Goal: Information Seeking & Learning: Check status

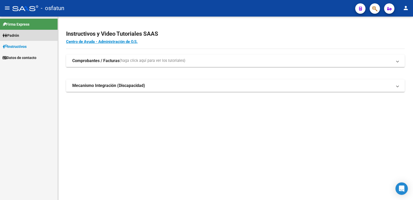
click at [19, 33] on span "Padrón" at bounding box center [11, 36] width 17 height 6
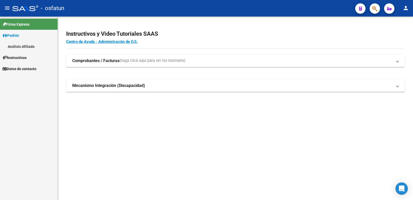
click at [46, 47] on link "Análisis Afiliado" at bounding box center [29, 46] width 58 height 11
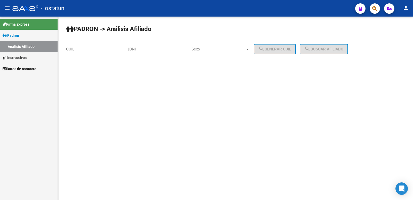
click at [163, 52] on div "DNI" at bounding box center [158, 47] width 58 height 11
click at [160, 50] on input "DNI" at bounding box center [158, 49] width 58 height 5
paste input "23674892"
type input "23674892"
drag, startPoint x: 233, startPoint y: 48, endPoint x: 231, endPoint y: 50, distance: 3.5
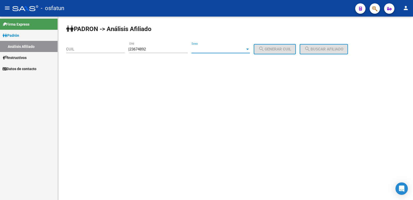
click at [231, 50] on span "Sexo" at bounding box center [219, 49] width 54 height 5
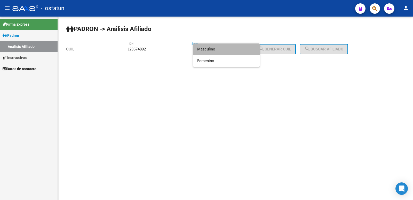
drag, startPoint x: 210, startPoint y: 49, endPoint x: 275, endPoint y: 48, distance: 64.6
click at [222, 49] on span "Masculino" at bounding box center [226, 49] width 58 height 12
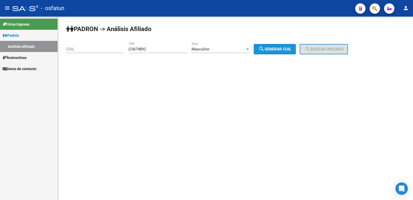
drag, startPoint x: 281, startPoint y: 50, endPoint x: 323, endPoint y: 48, distance: 41.4
click at [286, 50] on span "search Generar CUIL" at bounding box center [274, 49] width 33 height 5
type input "20-23674892-9"
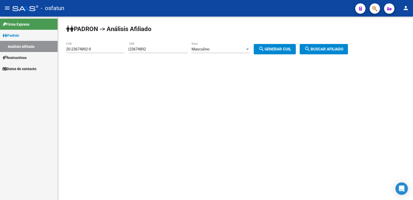
click at [348, 45] on button "search Buscar afiliado" at bounding box center [324, 49] width 48 height 10
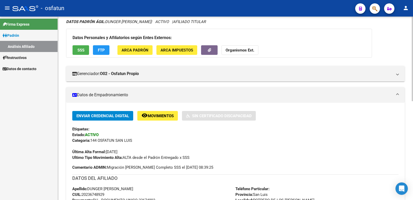
scroll to position [218, 0]
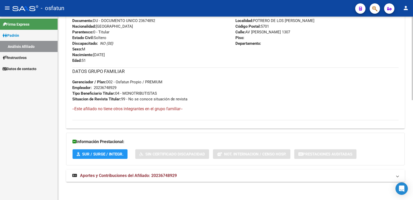
click at [137, 178] on mat-expansion-panel-header "Aportes y Contribuciones del Afiliado: 20236748929" at bounding box center [235, 175] width 339 height 12
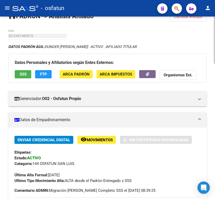
scroll to position [0, 0]
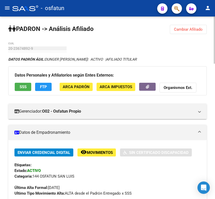
drag, startPoint x: 181, startPoint y: 30, endPoint x: 127, endPoint y: 72, distance: 68.1
click at [178, 31] on span "Cambiar Afiliado" at bounding box center [188, 29] width 29 height 5
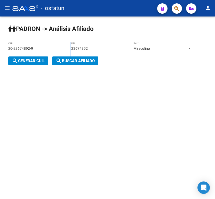
drag, startPoint x: 105, startPoint y: 45, endPoint x: 44, endPoint y: 54, distance: 61.1
click at [44, 54] on app-analisis-afiliado "[PERSON_NAME] -> Análisis Afiliado 20-23674892-9 CUIL | 23674892 DNI Masculino …" at bounding box center [101, 54] width 187 height 17
drag, startPoint x: 104, startPoint y: 53, endPoint x: 103, endPoint y: 51, distance: 3.0
click at [104, 52] on div "23674892 DNI" at bounding box center [100, 49] width 58 height 15
drag, startPoint x: 103, startPoint y: 49, endPoint x: 58, endPoint y: 59, distance: 45.5
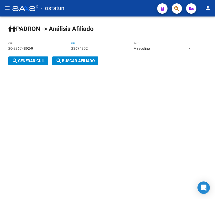
click at [58, 59] on app-analisis-afiliado "[PERSON_NAME] -> Análisis Afiliado 20-23674892-9 CUIL | 23674892 DNI Masculino …" at bounding box center [101, 54] width 187 height 17
drag, startPoint x: 96, startPoint y: 50, endPoint x: 17, endPoint y: 61, distance: 79.7
click at [17, 61] on div "| 23674892 DNI Masculino Sexo search Generar CUIL" at bounding box center [101, 54] width 187 height 17
paste input "9880934"
type input "29880934"
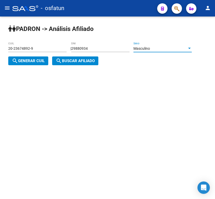
click at [17, 61] on mat-icon "search" at bounding box center [15, 61] width 6 height 6
type input "20-29880934-7"
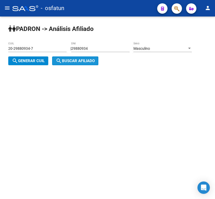
click at [59, 62] on mat-icon "search" at bounding box center [59, 61] width 6 height 6
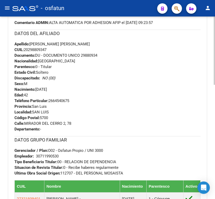
scroll to position [307, 0]
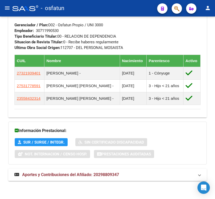
click at [44, 173] on span "Aportes y Contribuciones del Afiliado: 20298809347" at bounding box center [70, 175] width 97 height 5
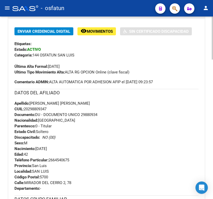
scroll to position [0, 0]
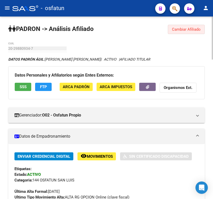
drag, startPoint x: 176, startPoint y: 33, endPoint x: 103, endPoint y: 64, distance: 79.2
click at [175, 32] on button "Cambiar Afiliado" at bounding box center [186, 29] width 37 height 9
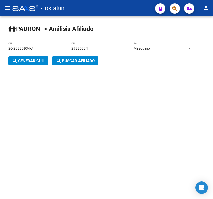
drag, startPoint x: 106, startPoint y: 45, endPoint x: 82, endPoint y: 47, distance: 24.6
click at [79, 46] on div "29880934 DNI" at bounding box center [100, 47] width 58 height 10
drag, startPoint x: 97, startPoint y: 48, endPoint x: 3, endPoint y: 50, distance: 94.0
click at [3, 50] on div "[PERSON_NAME] -> Análisis Afiliado 20-29880934-7 CUIL | 29880934 DNI Masculino …" at bounding box center [106, 49] width 213 height 65
paste input "6308789"
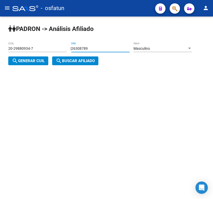
type input "26308789"
click at [171, 50] on div "Masculino" at bounding box center [161, 48] width 54 height 4
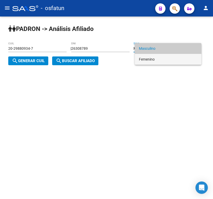
drag, startPoint x: 158, startPoint y: 57, endPoint x: 97, endPoint y: 62, distance: 61.4
click at [154, 58] on span "Femenino" at bounding box center [168, 59] width 58 height 11
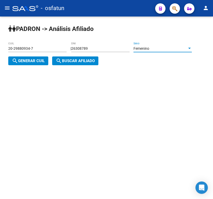
drag, startPoint x: 36, startPoint y: 61, endPoint x: 61, endPoint y: 61, distance: 24.8
click at [42, 61] on span "search Generar CUIL" at bounding box center [28, 61] width 33 height 5
type input "27-26308789-0"
click at [63, 61] on span "search Buscar afiliado" at bounding box center [75, 61] width 39 height 5
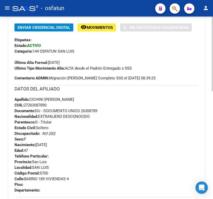
scroll to position [270, 0]
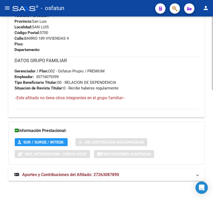
click at [74, 169] on mat-expansion-panel-header "Aportes y Contribuciones del Afiliado: 27263087890" at bounding box center [106, 175] width 197 height 12
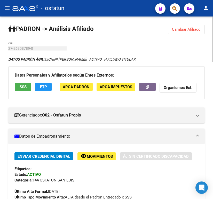
scroll to position [103, 0]
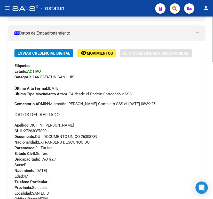
drag, startPoint x: 167, startPoint y: 141, endPoint x: 175, endPoint y: 151, distance: 12.8
click at [167, 141] on div "Apellido: CICHINI [PERSON_NAME]: 27263087890 Documento: DU - DOCUMENTO UNICO 26…" at bounding box center [106, 151] width 184 height 57
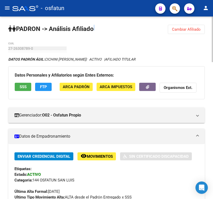
click at [194, 30] on span "Cambiar Afiliado" at bounding box center [186, 29] width 29 height 5
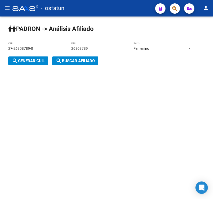
drag, startPoint x: 101, startPoint y: 46, endPoint x: 76, endPoint y: 48, distance: 24.6
click at [76, 48] on div "| 26308789 DNI Femenino Sexo search Generar CUIL" at bounding box center [101, 54] width 187 height 17
drag, startPoint x: 105, startPoint y: 49, endPoint x: 53, endPoint y: 55, distance: 51.8
click at [53, 55] on app-analisis-afiliado "[PERSON_NAME] -> Análisis Afiliado 27-26308789-0 CUIL | 26308789 DNI Femenino S…" at bounding box center [101, 54] width 187 height 17
paste input "35385524"
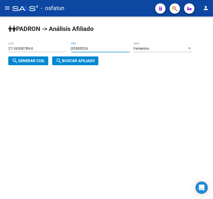
type input "35385524"
click at [149, 49] on span "Femenino" at bounding box center [142, 48] width 16 height 4
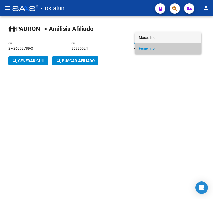
drag, startPoint x: 151, startPoint y: 38, endPoint x: 117, endPoint y: 50, distance: 36.3
click at [142, 41] on span "Masculino" at bounding box center [168, 37] width 58 height 11
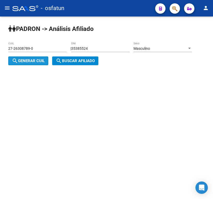
drag, startPoint x: 34, startPoint y: 62, endPoint x: 63, endPoint y: 64, distance: 28.8
click at [40, 62] on span "search Generar CUIL" at bounding box center [28, 61] width 33 height 5
type input "20-35385524-8"
drag, startPoint x: 63, startPoint y: 64, endPoint x: 54, endPoint y: 101, distance: 38.0
click at [63, 65] on button "search Buscar afiliado" at bounding box center [75, 61] width 46 height 9
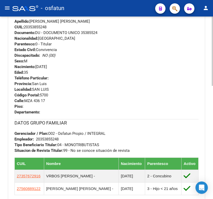
scroll to position [298, 0]
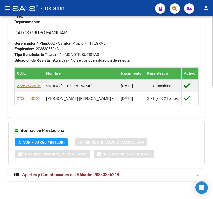
click at [73, 173] on span "Aportes y Contribuciones del Afiliado: 20353855248" at bounding box center [70, 175] width 97 height 5
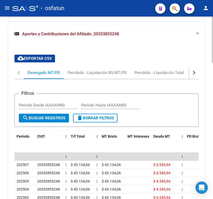
scroll to position [518, 0]
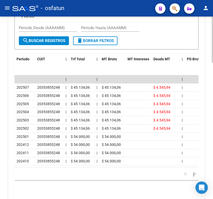
click at [72, 75] on datatable-header "Período CUIT | Trf Total | MT Bruto MT Intereses Deuda MT | PD Bruto PD Interes…" at bounding box center [106, 65] width 184 height 22
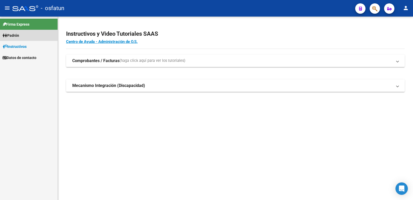
click at [22, 39] on link "Padrón" at bounding box center [29, 35] width 58 height 11
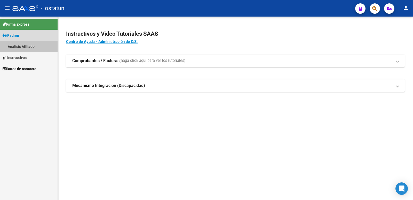
click at [27, 45] on link "Análisis Afiliado" at bounding box center [29, 46] width 58 height 11
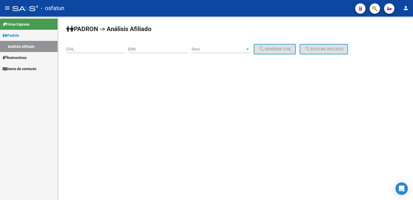
click at [167, 50] on input "DNI" at bounding box center [158, 49] width 58 height 5
paste input "20885084"
type input "20885084"
click at [207, 49] on span "Sexo" at bounding box center [219, 49] width 54 height 5
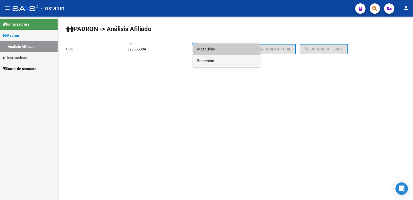
click at [210, 60] on span "Femenino" at bounding box center [226, 61] width 58 height 12
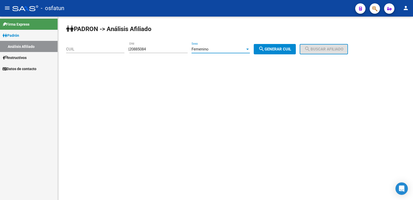
click at [269, 48] on button "search Generar CUIL" at bounding box center [275, 49] width 42 height 10
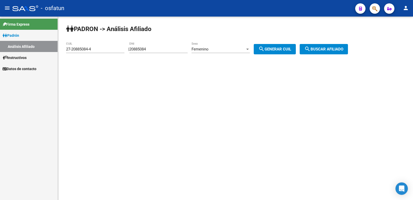
click at [322, 49] on span "search Buscar afiliado" at bounding box center [323, 49] width 39 height 5
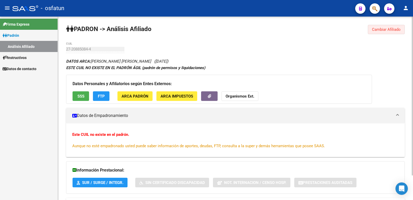
click at [383, 33] on button "Cambiar Afiliado" at bounding box center [386, 29] width 37 height 9
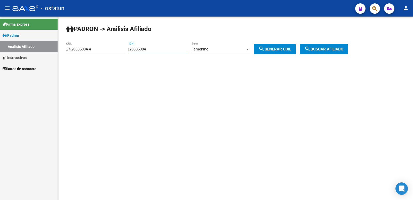
drag, startPoint x: 175, startPoint y: 50, endPoint x: 240, endPoint y: 53, distance: 64.9
click at [79, 51] on app-analisis-afiliado "PADRON -> Análisis Afiliado 27-20885084-4 CUIL | 20885084 DNI Femenino Sexo sea…" at bounding box center [209, 49] width 286 height 5
click at [239, 48] on div "Femenino" at bounding box center [219, 49] width 54 height 5
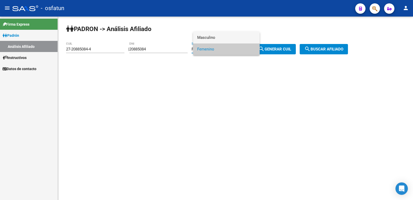
drag, startPoint x: 217, startPoint y: 40, endPoint x: 228, endPoint y: 40, distance: 10.6
click at [219, 40] on span "Masculino" at bounding box center [226, 38] width 58 height 12
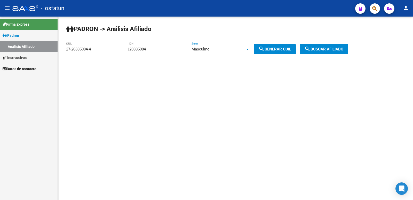
click at [278, 50] on span "search Generar CUIL" at bounding box center [274, 49] width 33 height 5
type input "23-20885084-9"
drag, startPoint x: 340, startPoint y: 49, endPoint x: 224, endPoint y: 87, distance: 122.3
click at [332, 51] on button "search Buscar afiliado" at bounding box center [324, 49] width 48 height 10
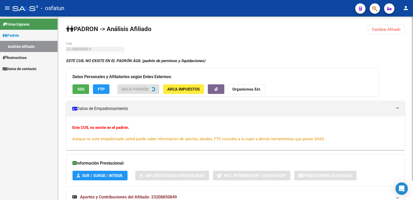
scroll to position [21, 0]
